Goal: Transaction & Acquisition: Download file/media

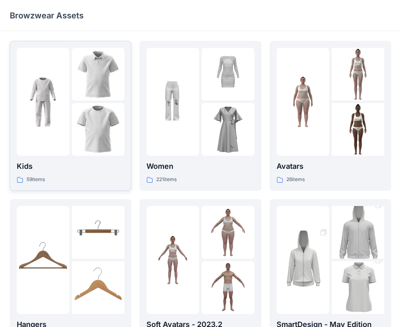
click at [67, 116] on div at bounding box center [43, 102] width 53 height 108
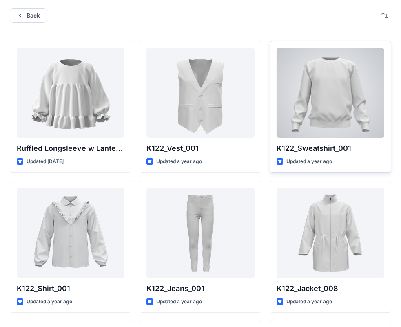
click at [316, 94] on div at bounding box center [331, 93] width 108 height 90
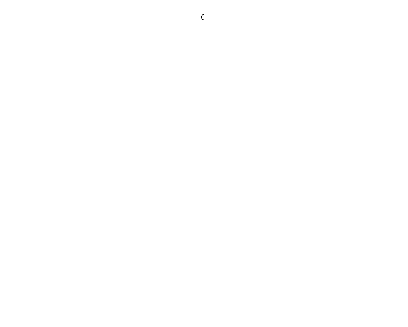
click at [316, 94] on div at bounding box center [204, 163] width 408 height 327
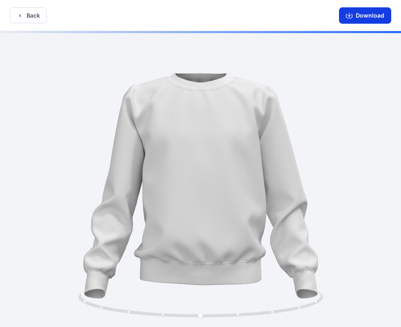
click at [359, 18] on button "Download" at bounding box center [365, 15] width 52 height 16
